Goal: Task Accomplishment & Management: Complete application form

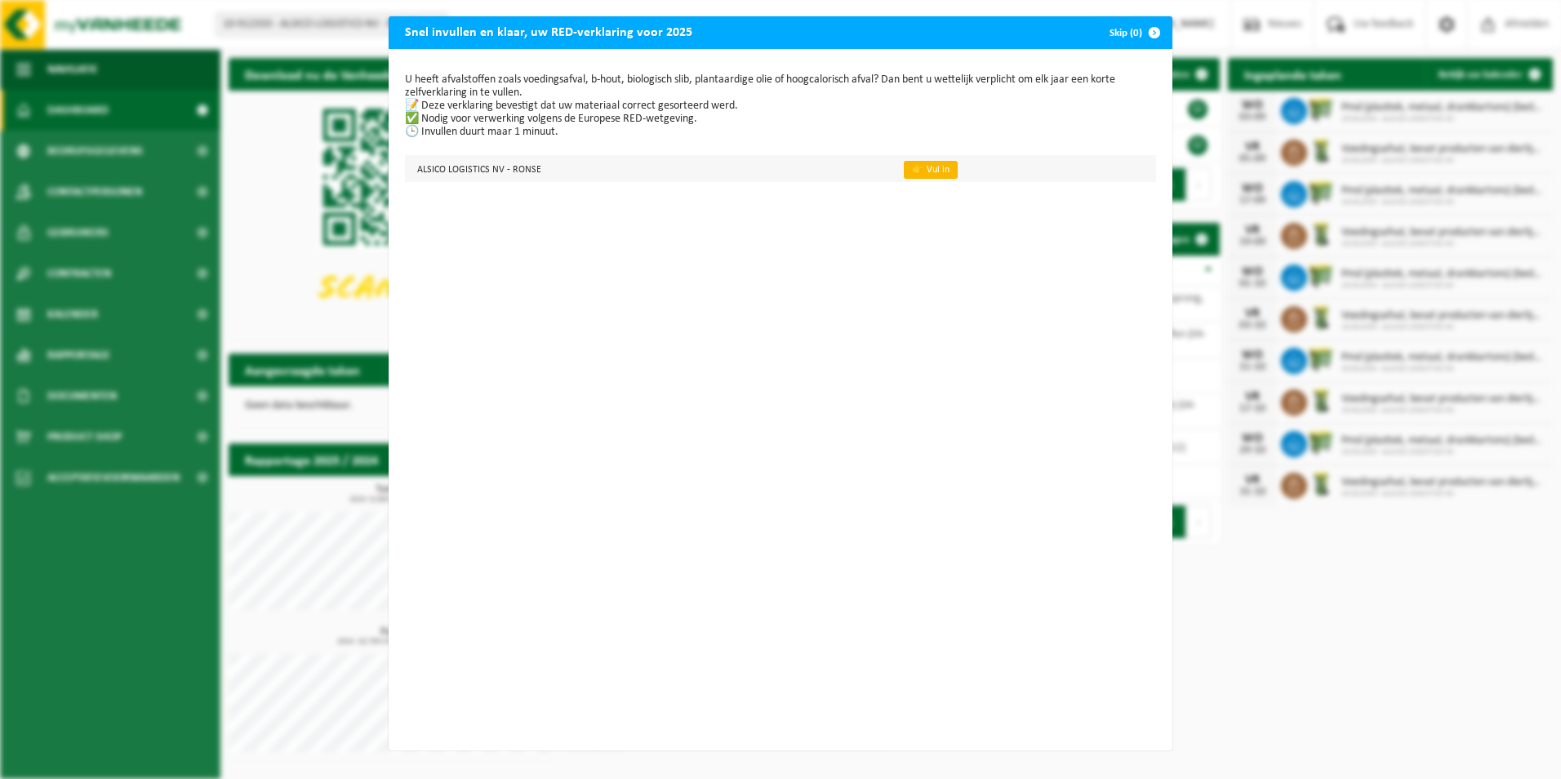
click at [906, 168] on link "👉 Vul in" at bounding box center [931, 170] width 54 height 18
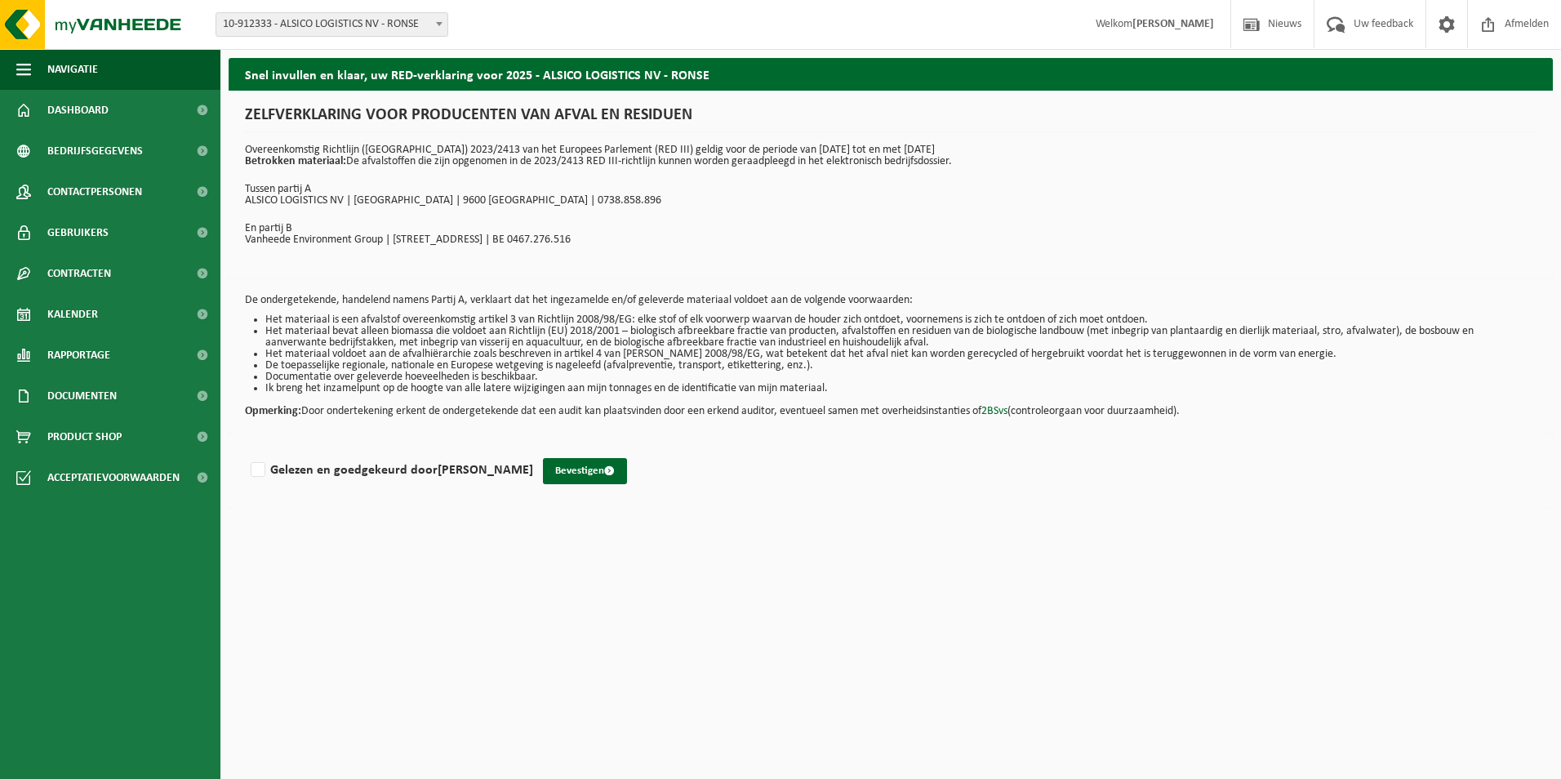
click at [247, 478] on div "Gelezen en goedgekeurd door Kevin Van den Meerschaut" at bounding box center [389, 466] width 288 height 33
click at [259, 470] on label "Gelezen en goedgekeurd door Kevin Van den Meerschaut" at bounding box center [390, 470] width 286 height 24
click at [533, 450] on input "Gelezen en goedgekeurd door Kevin Van den Meerschaut" at bounding box center [533, 449] width 1 height 1
checkbox input "true"
click at [627, 463] on button "Bevestigen" at bounding box center [585, 471] width 84 height 26
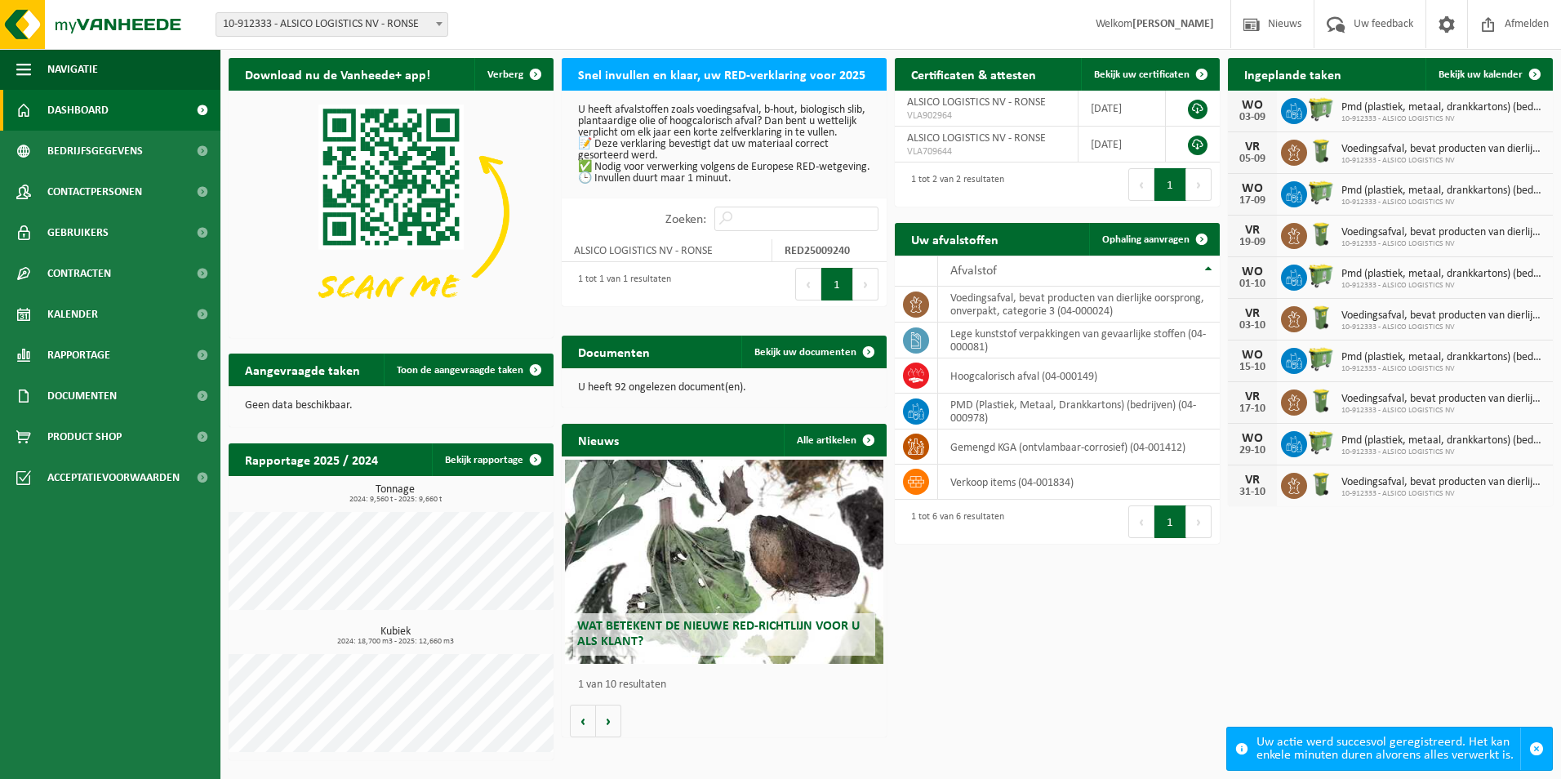
click at [833, 300] on button "1" at bounding box center [837, 284] width 32 height 33
click at [753, 231] on input "Zoeken:" at bounding box center [796, 219] width 164 height 24
click at [640, 185] on p "U heeft afvalstoffen zoals voedingsafval, b-hout, biologisch slib, plantaardige…" at bounding box center [724, 145] width 292 height 80
click at [681, 185] on p "U heeft afvalstoffen zoals voedingsafval, b-hout, biologisch slib, plantaardige…" at bounding box center [724, 145] width 292 height 80
drag, startPoint x: 699, startPoint y: 241, endPoint x: 670, endPoint y: 256, distance: 32.1
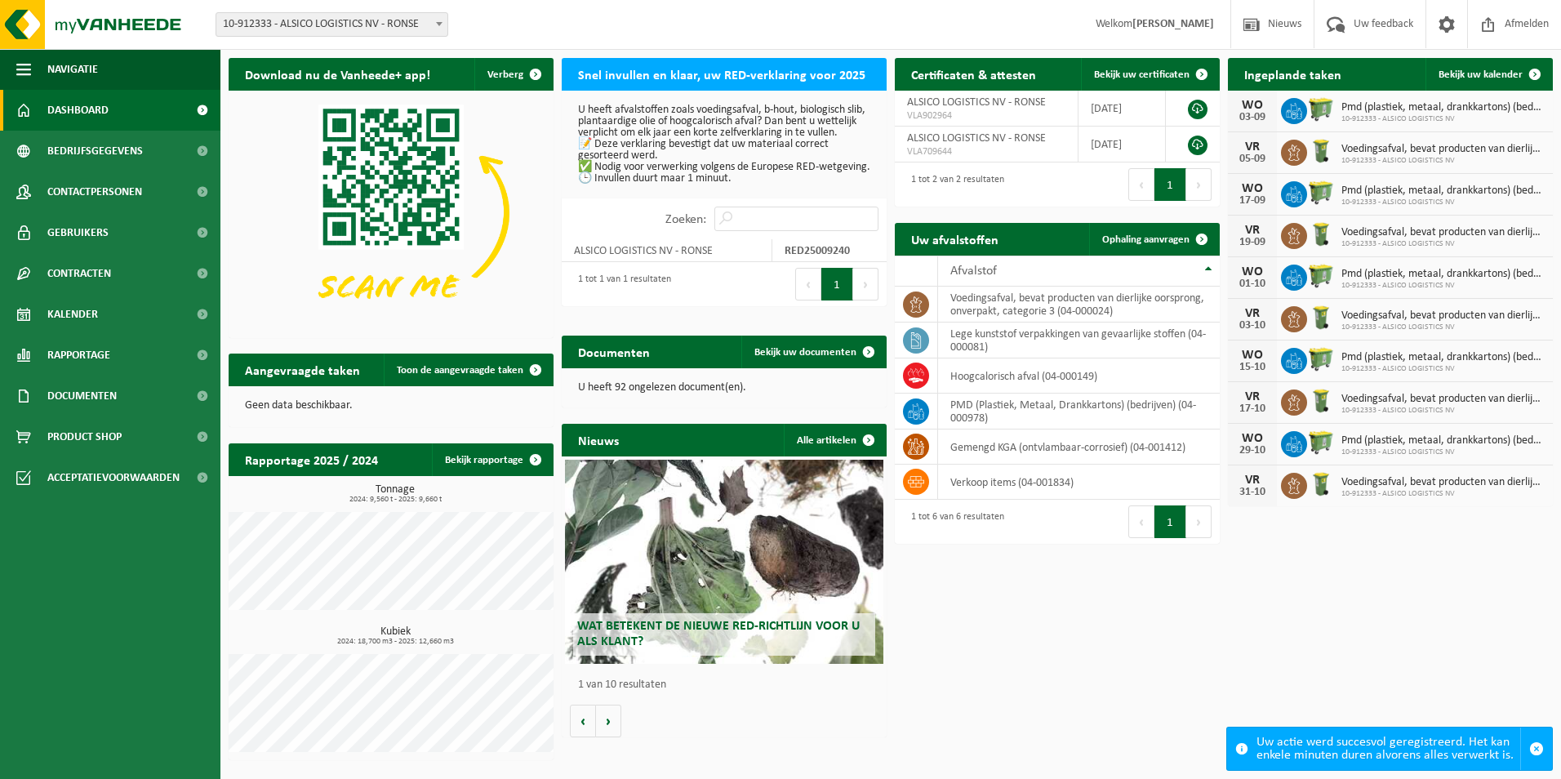
click at [698, 226] on label "Zoeken:" at bounding box center [685, 219] width 41 height 13
click at [714, 231] on input "Zoeken:" at bounding box center [796, 219] width 164 height 24
click at [648, 262] on td "ALSICO LOGISTICS NV - RONSE" at bounding box center [667, 250] width 211 height 23
click at [762, 262] on td "ALSICO LOGISTICS NV - RONSE" at bounding box center [667, 250] width 211 height 23
drag, startPoint x: 763, startPoint y: 268, endPoint x: 863, endPoint y: 265, distance: 99.7
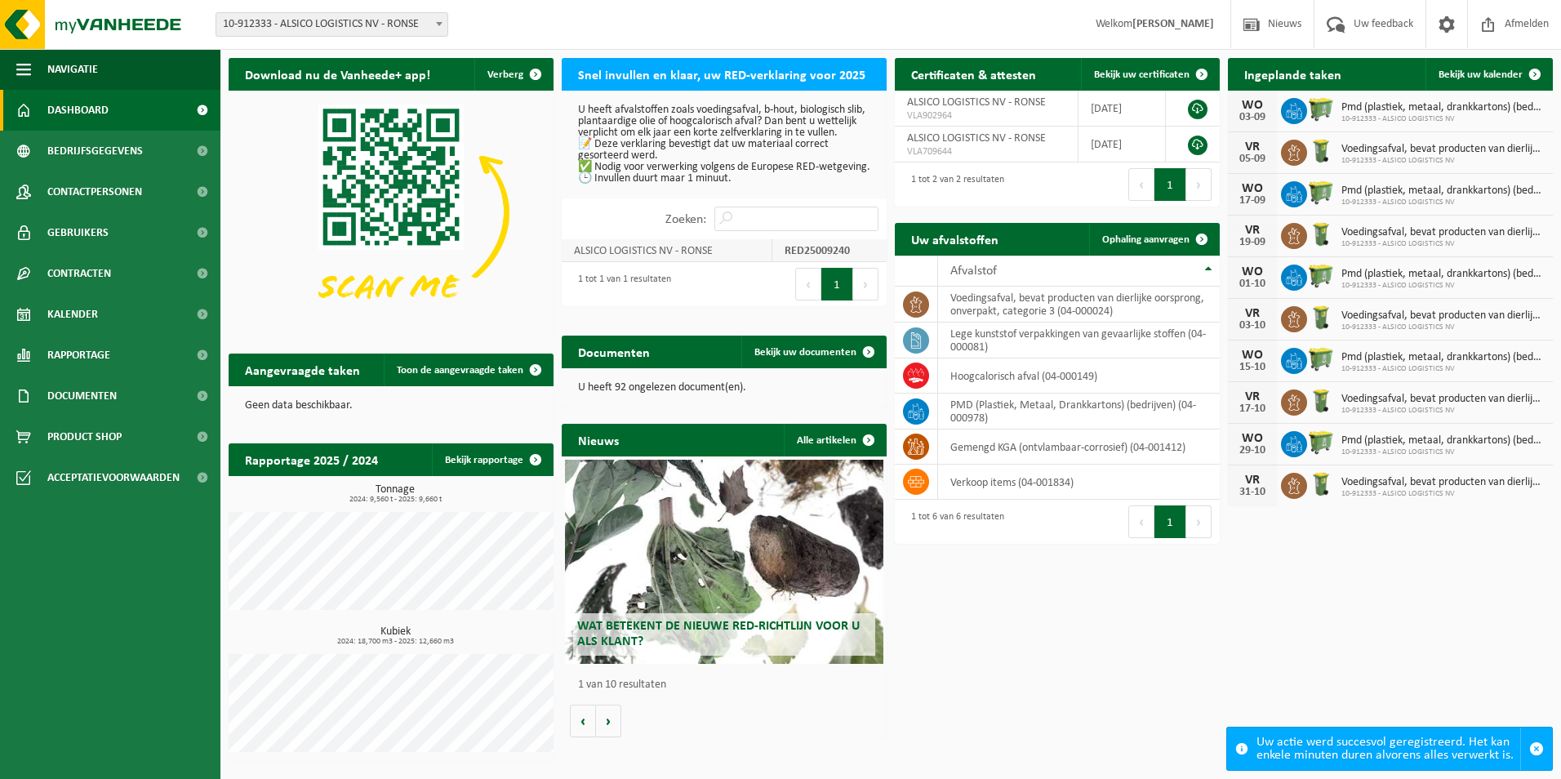
click at [764, 262] on td "ALSICO LOGISTICS NV - RONSE" at bounding box center [667, 250] width 211 height 23
click at [862, 262] on td "RED25009240" at bounding box center [829, 250] width 114 height 23
click at [638, 262] on td "ALSICO LOGISTICS NV - RONSE" at bounding box center [667, 250] width 211 height 23
click at [639, 262] on td "ALSICO LOGISTICS NV - RONSE" at bounding box center [667, 250] width 211 height 23
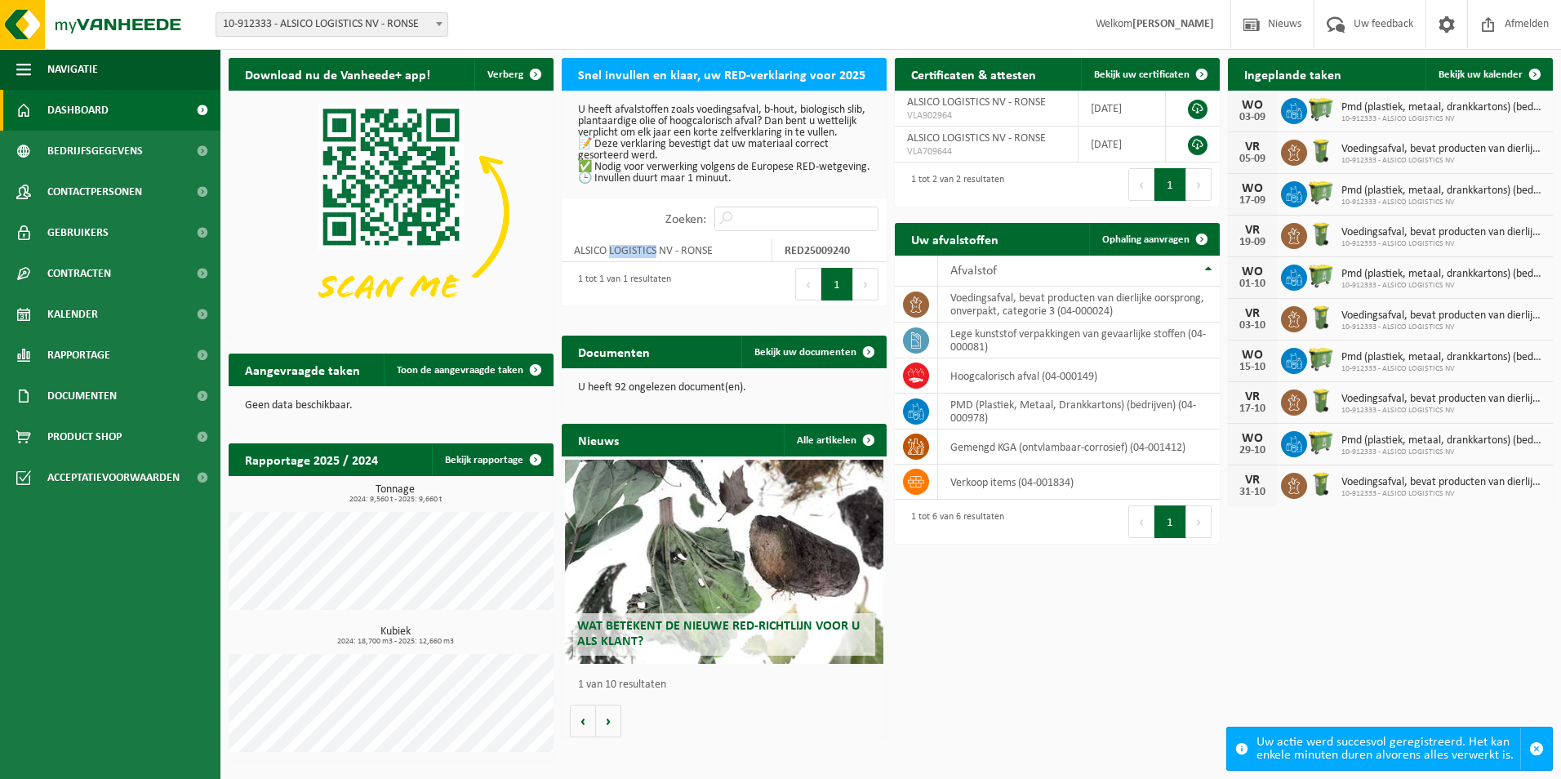
click at [835, 300] on button "1" at bounding box center [837, 284] width 32 height 33
click at [338, 198] on img at bounding box center [391, 213] width 325 height 244
click at [1161, 16] on span "Welkom Kevin Van den Meerschaut" at bounding box center [1154, 24] width 151 height 48
click at [1158, 25] on strong "[PERSON_NAME]" at bounding box center [1173, 24] width 82 height 12
click at [1169, 187] on button "1" at bounding box center [1170, 184] width 32 height 33
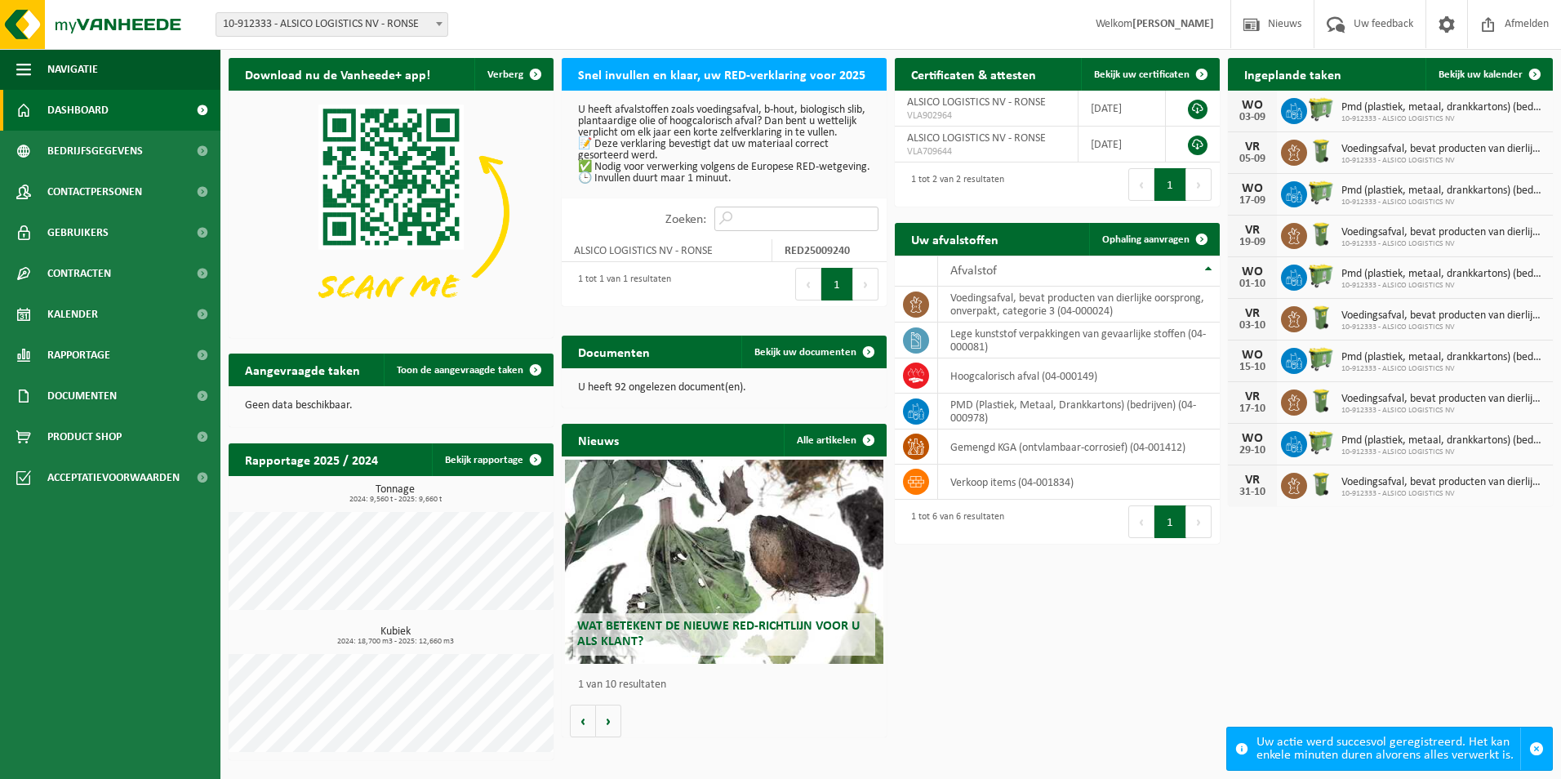
click at [743, 231] on input "Zoeken:" at bounding box center [796, 219] width 164 height 24
click at [1388, 754] on div "Uw actie werd succesvol geregistreerd. Het kan enkele minuten duren alvorens al…" at bounding box center [1388, 748] width 264 height 42
click at [1398, 745] on div "Uw actie werd succesvol geregistreerd. Het kan enkele minuten duren alvorens al…" at bounding box center [1388, 748] width 264 height 42
click at [1533, 746] on span "button" at bounding box center [1536, 748] width 15 height 15
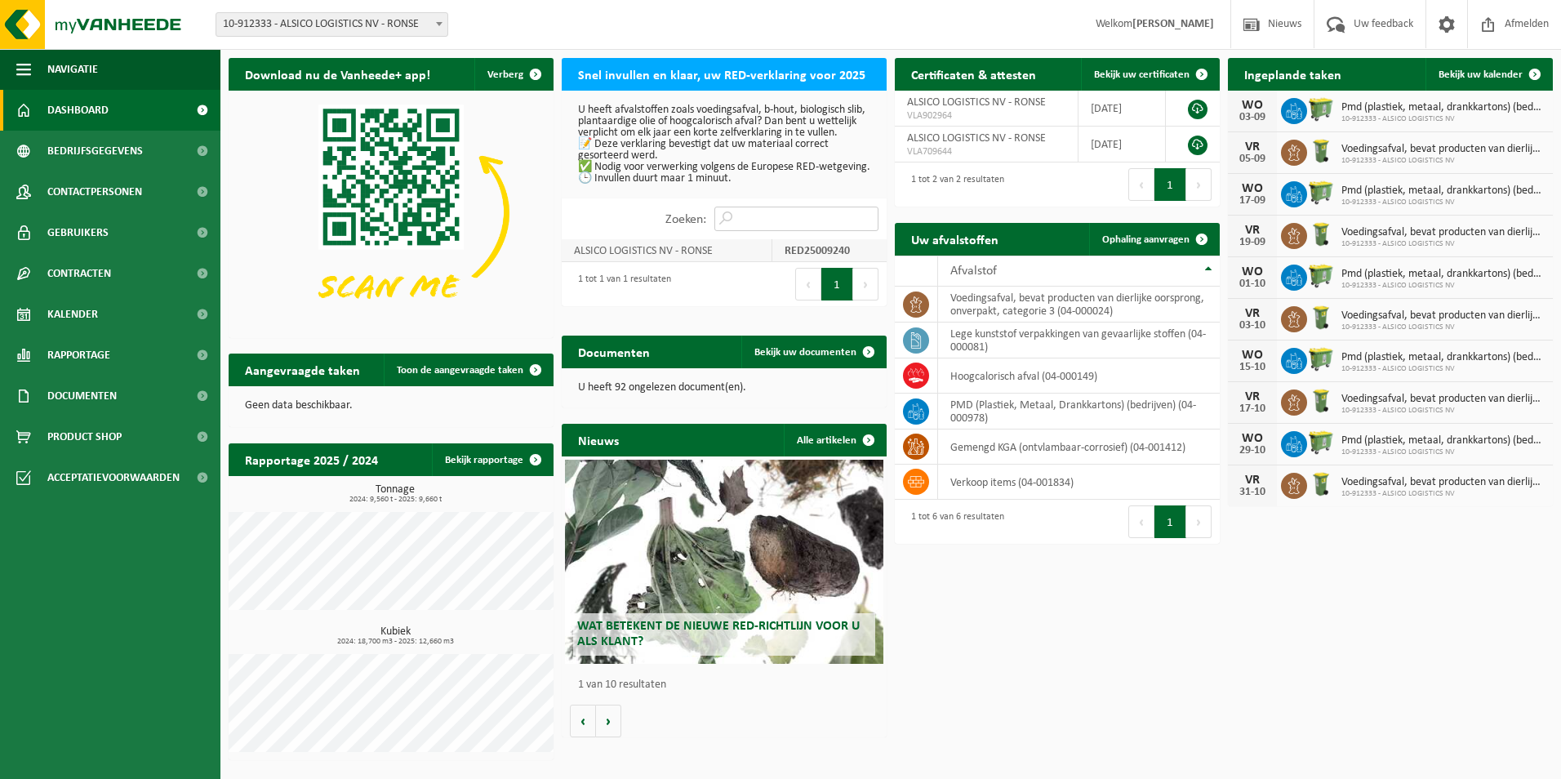
drag, startPoint x: 760, startPoint y: 233, endPoint x: 680, endPoint y: 275, distance: 90.2
click at [759, 231] on input "Zoeken:" at bounding box center [796, 219] width 164 height 24
click at [676, 262] on td "ALSICO LOGISTICS NV - RONSE" at bounding box center [667, 250] width 211 height 23
click at [666, 262] on td "ALSICO LOGISTICS NV - RONSE" at bounding box center [667, 250] width 211 height 23
click at [665, 262] on td "ALSICO LOGISTICS NV - RONSE" at bounding box center [667, 250] width 211 height 23
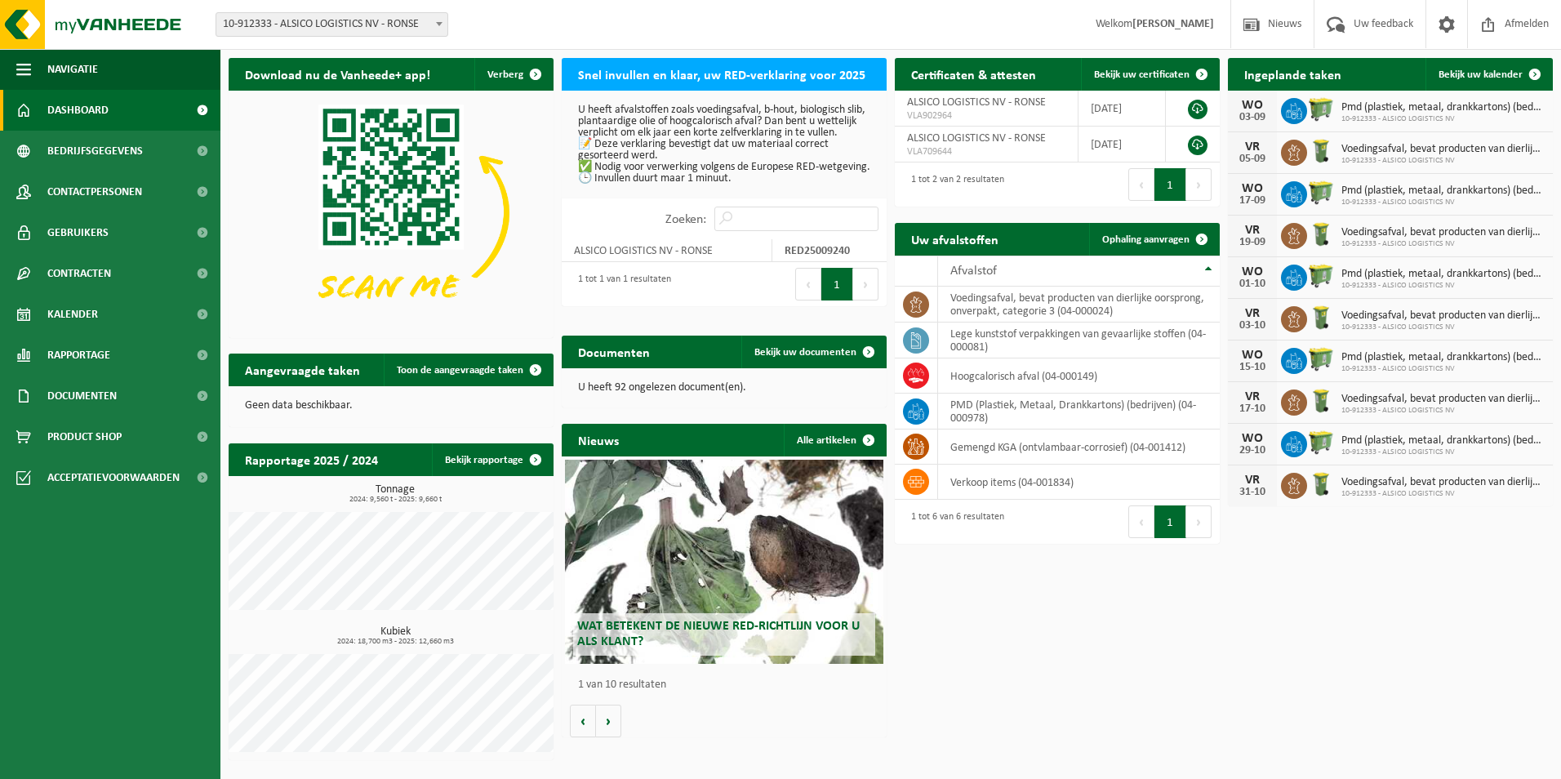
drag, startPoint x: 665, startPoint y: 269, endPoint x: 593, endPoint y: 301, distance: 79.7
click at [593, 301] on div "1 tot 1 van 1 resultaten" at bounding box center [620, 284] width 101 height 36
click at [595, 300] on div "1 tot 1 van 1 resultaten" at bounding box center [620, 284] width 101 height 36
drag, startPoint x: 595, startPoint y: 300, endPoint x: 570, endPoint y: 196, distance: 107.5
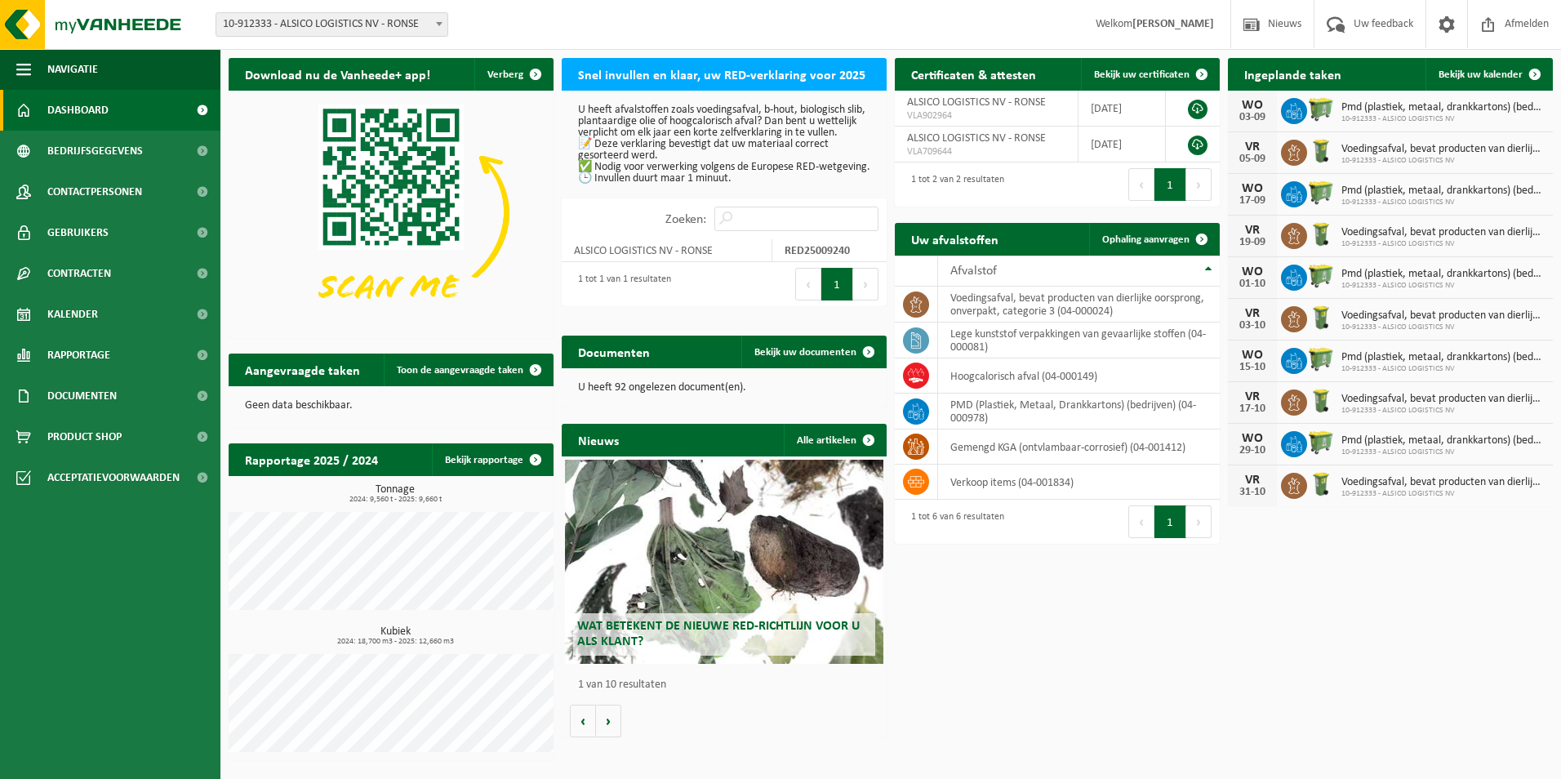
click at [570, 196] on div "U heeft afvalstoffen zoals voedingsafval, b-hout, biologisch slib, plantaardige…" at bounding box center [724, 145] width 325 height 108
click at [589, 174] on p "U heeft afvalstoffen zoals voedingsafval, b-hout, biologisch slib, plantaardige…" at bounding box center [724, 145] width 292 height 80
click at [591, 163] on p "U heeft afvalstoffen zoals voedingsafval, b-hout, biologisch slib, plantaardige…" at bounding box center [724, 145] width 292 height 80
click at [652, 98] on div "U heeft afvalstoffen zoals voedingsafval, b-hout, biologisch slib, plantaardige…" at bounding box center [724, 145] width 325 height 108
click at [689, 66] on h2 "Snel invullen en klaar, uw RED-verklaring voor 2025" at bounding box center [722, 74] width 320 height 32
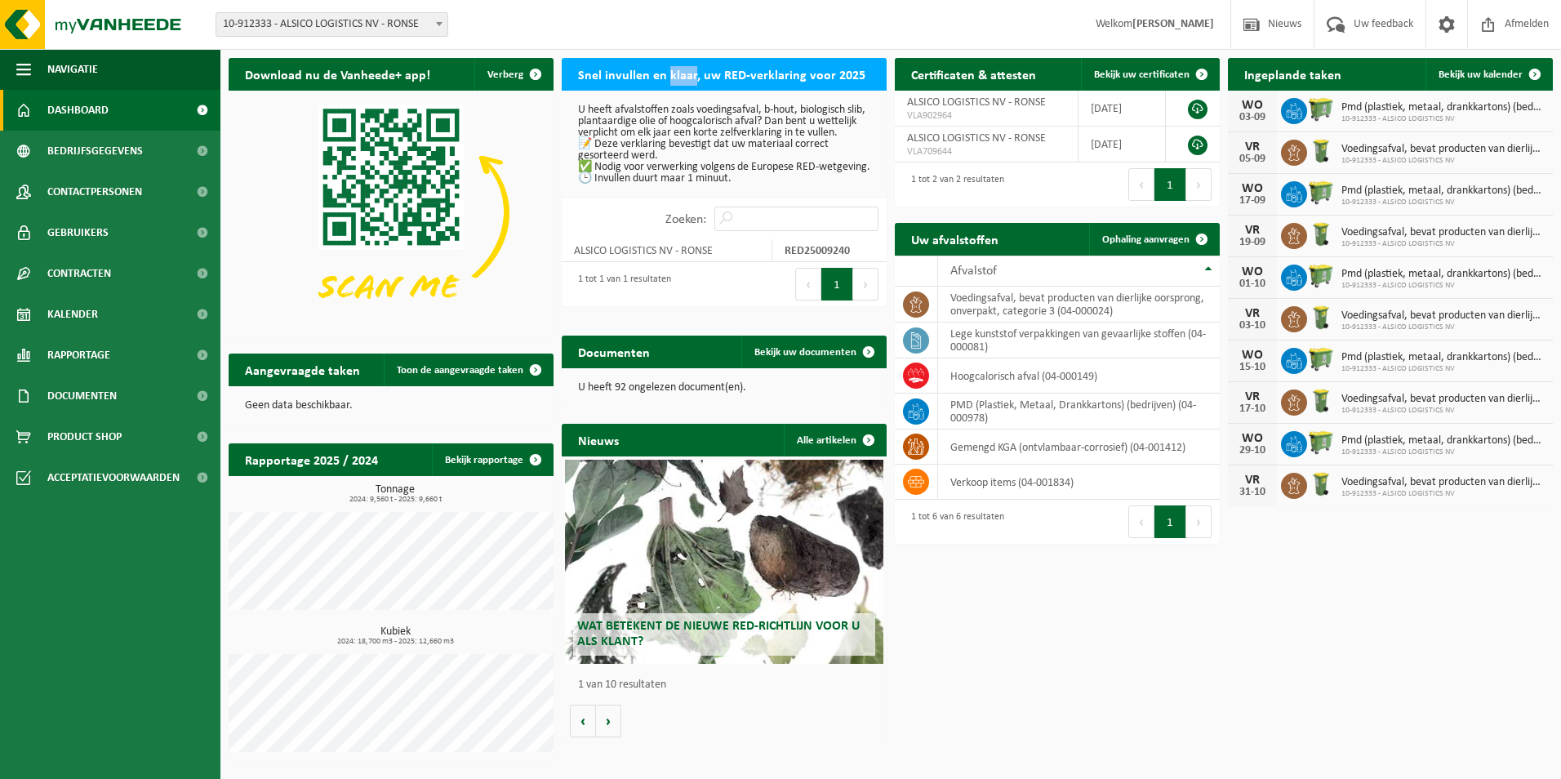
click at [689, 66] on h2 "Snel invullen en klaar, uw RED-verklaring voor 2025" at bounding box center [722, 74] width 320 height 32
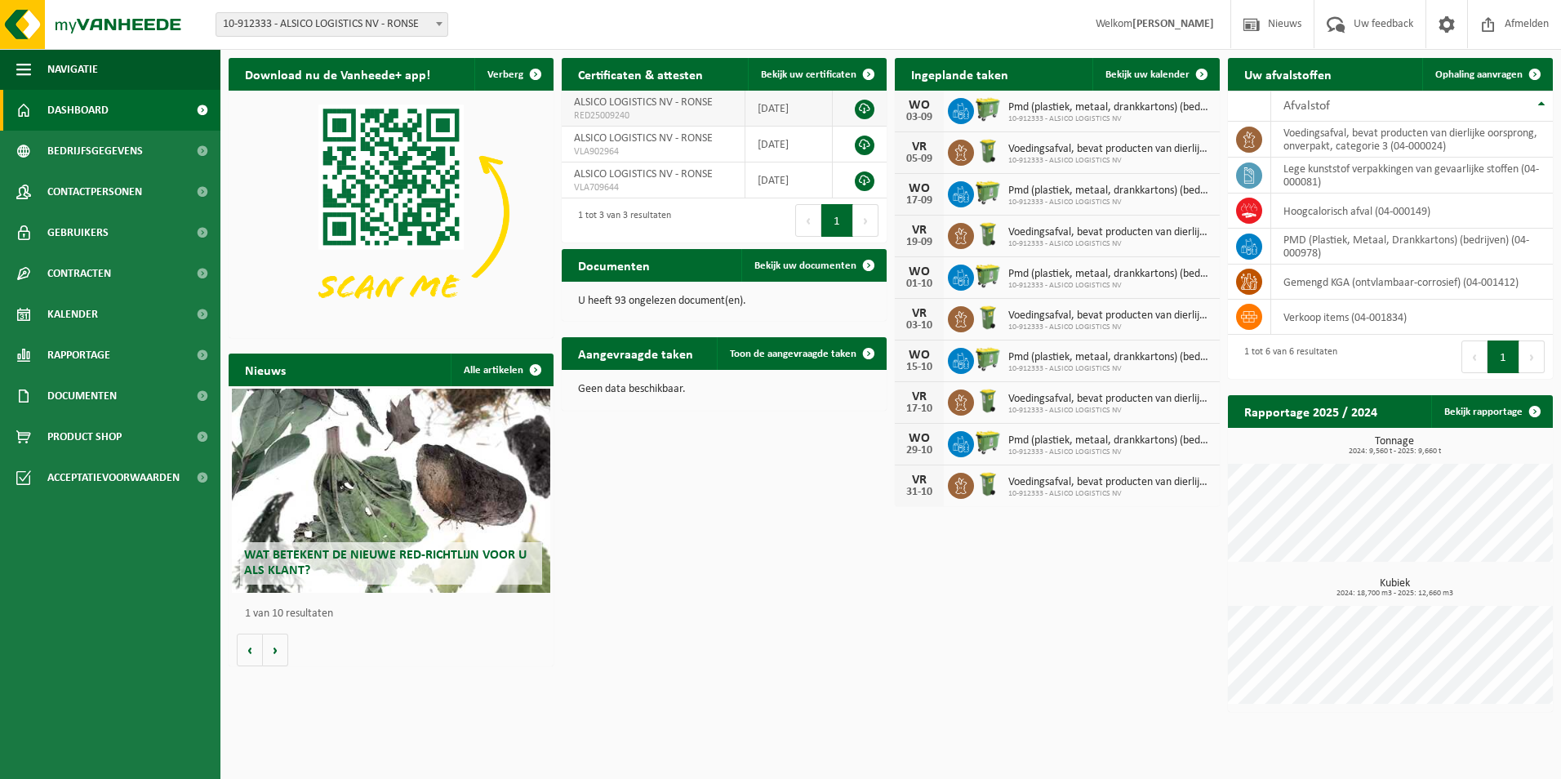
click at [864, 108] on link at bounding box center [865, 110] width 20 height 20
